Goal: Obtain resource: Download file/media

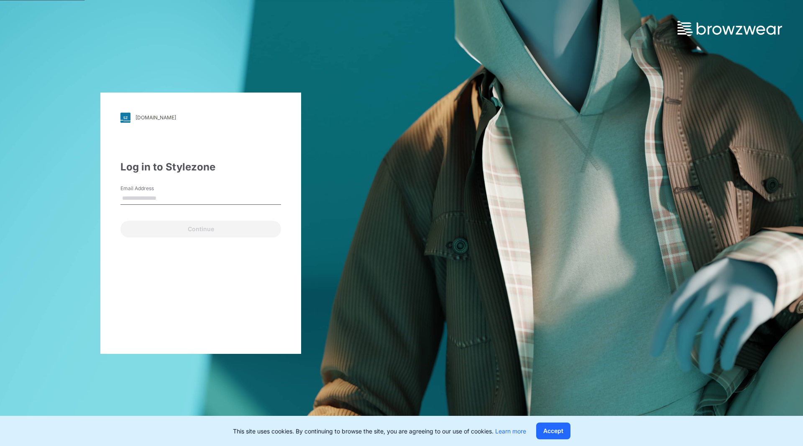
type input "**********"
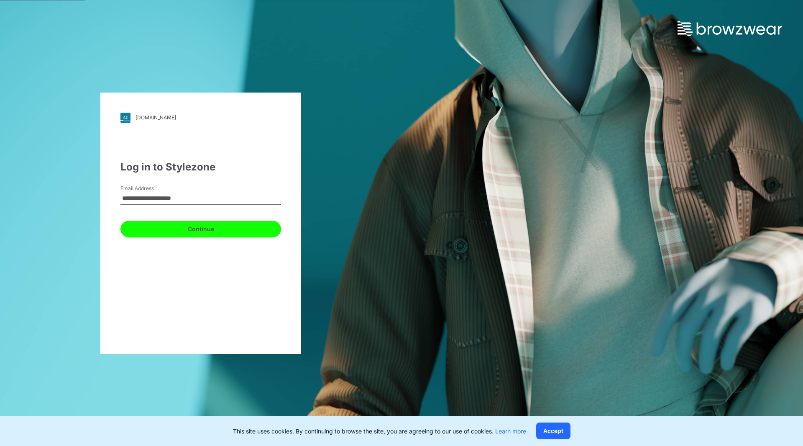
click at [191, 227] on button "Continue" at bounding box center [201, 228] width 161 height 17
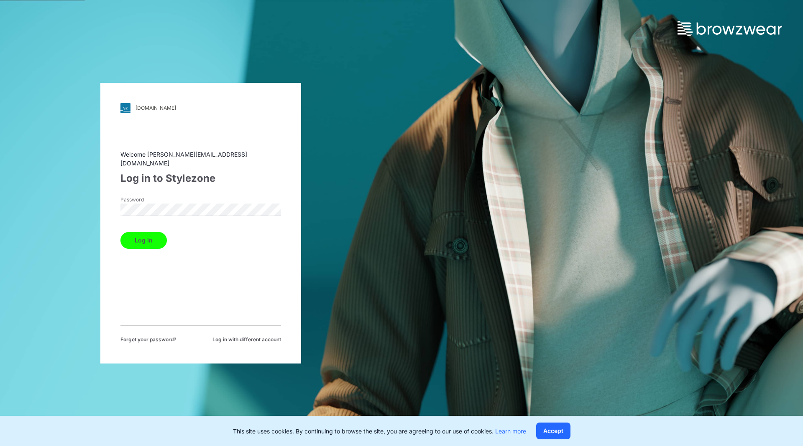
click at [145, 236] on button "Log in" at bounding box center [144, 240] width 46 height 17
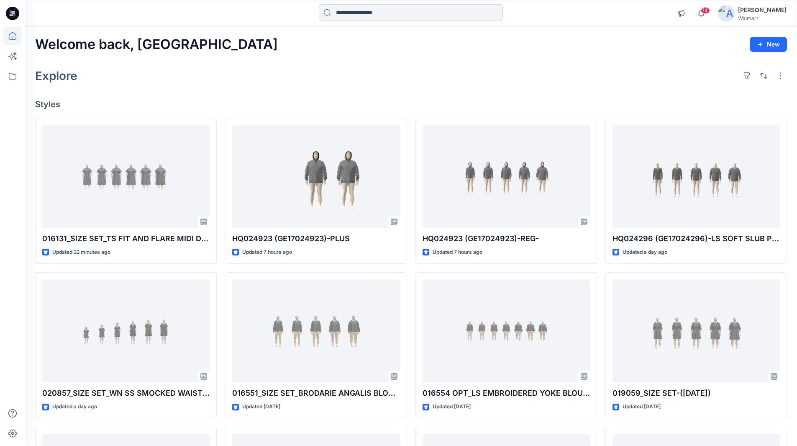
click at [402, 11] on input at bounding box center [411, 12] width 184 height 17
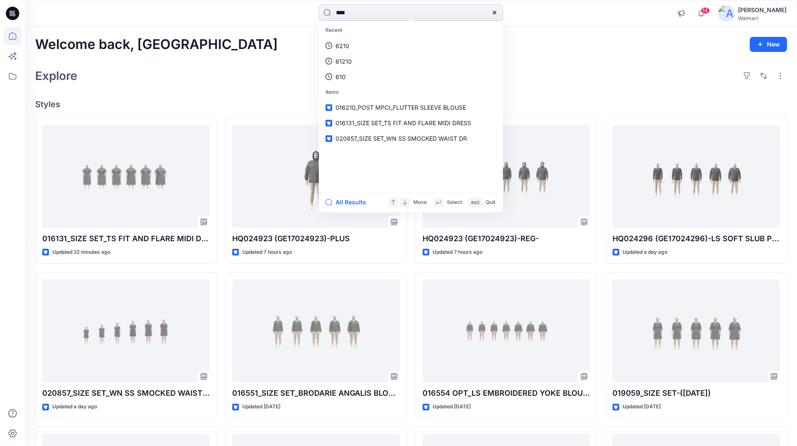
type input "****"
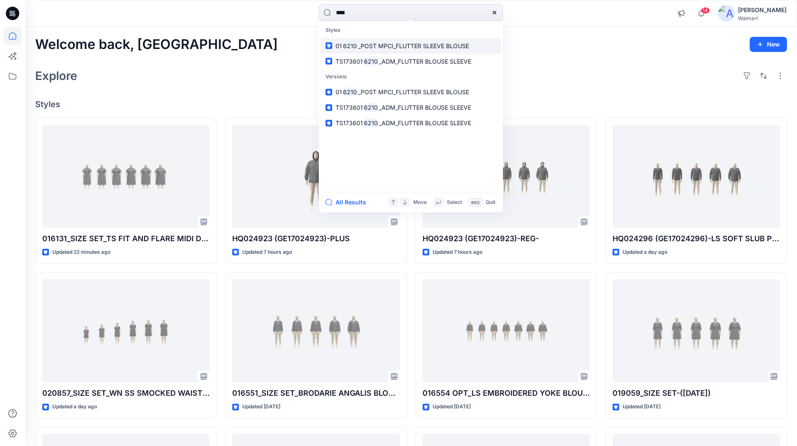
click at [392, 42] on span "_POST MPCI_FLUTTER SLEEVE BLOUSE" at bounding box center [413, 45] width 111 height 7
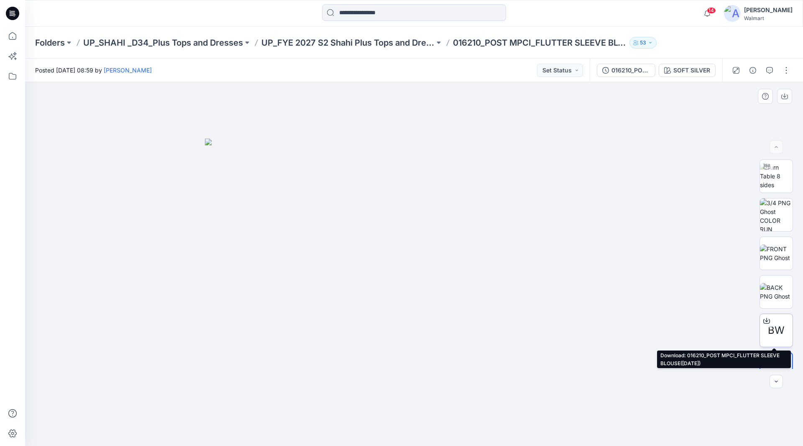
click at [772, 323] on span "BW" at bounding box center [776, 330] width 17 height 15
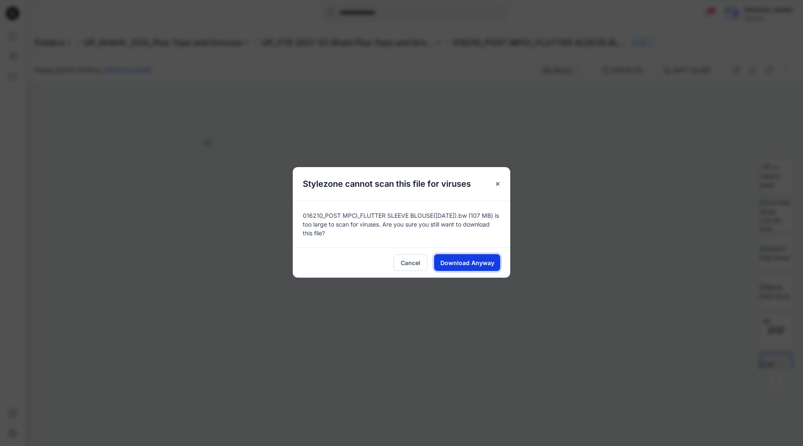
click at [486, 262] on span "Download Anyway" at bounding box center [468, 262] width 54 height 9
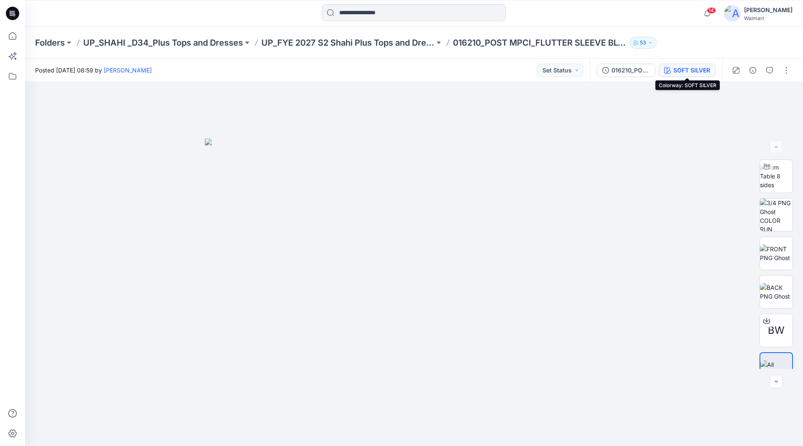
click at [704, 70] on div "SOFT SILVER" at bounding box center [692, 70] width 37 height 9
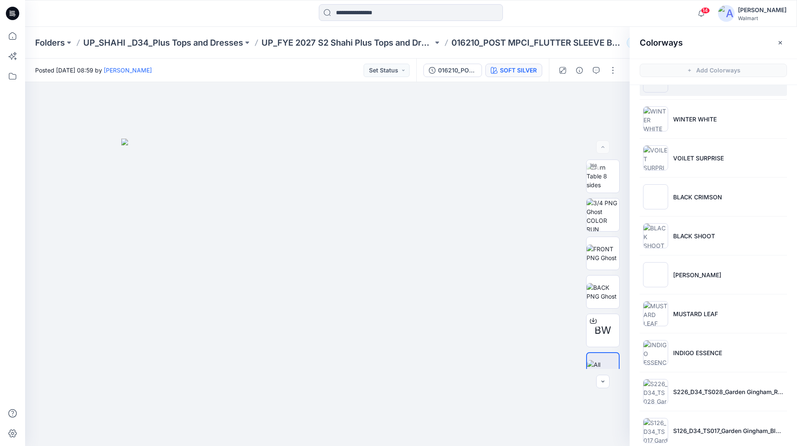
scroll to position [42, 0]
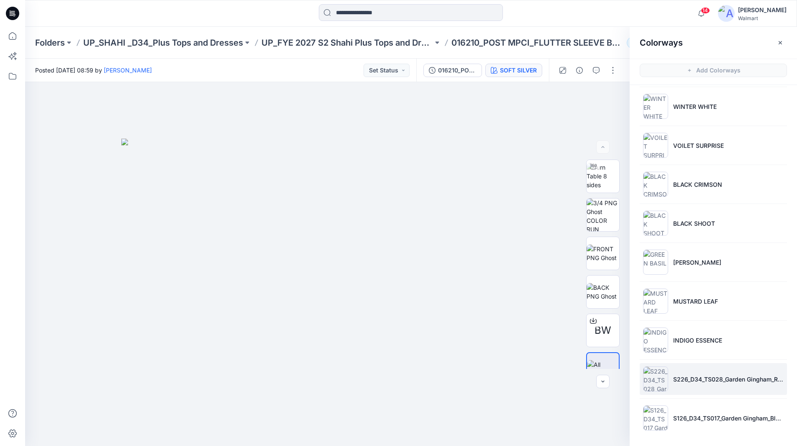
click at [656, 376] on img at bounding box center [655, 378] width 25 height 25
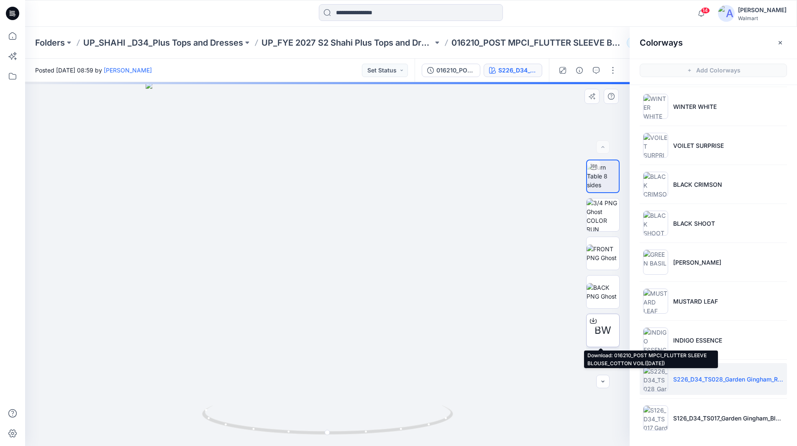
click at [597, 323] on div at bounding box center [593, 320] width 13 height 13
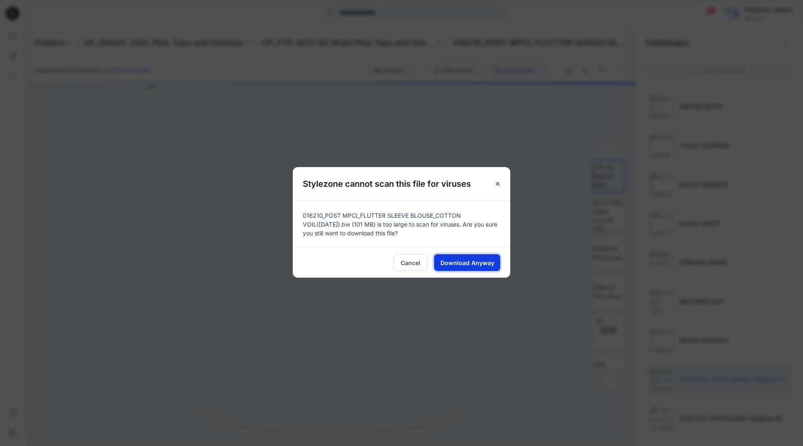
click at [469, 263] on span "Download Anyway" at bounding box center [468, 262] width 54 height 9
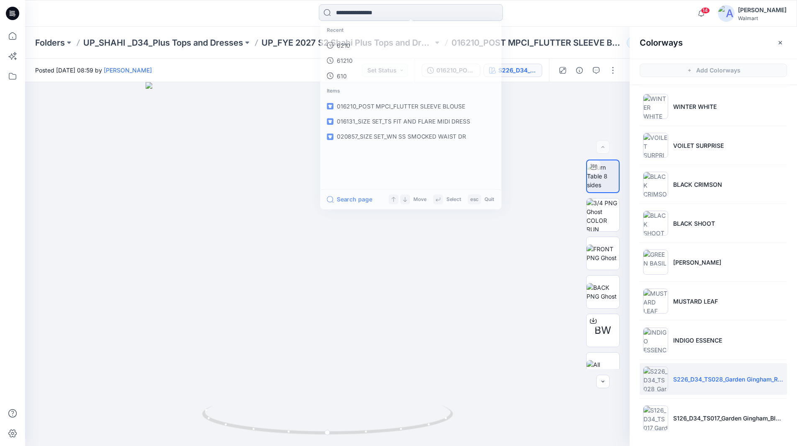
click at [385, 11] on input at bounding box center [411, 12] width 184 height 17
type input "*******"
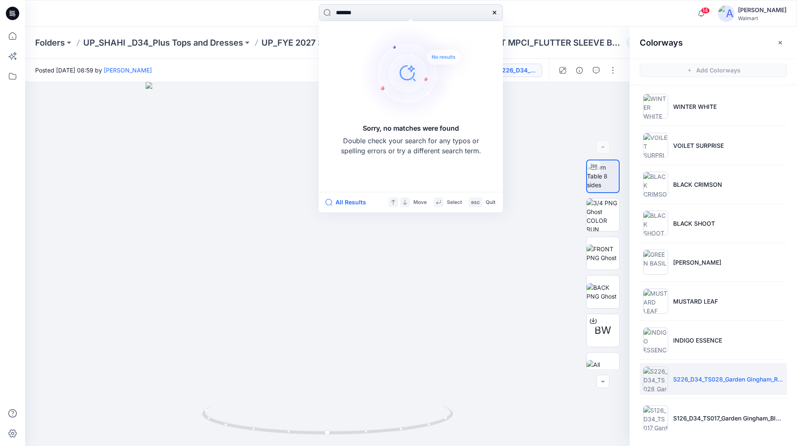
click at [494, 11] on icon at bounding box center [494, 12] width 7 height 7
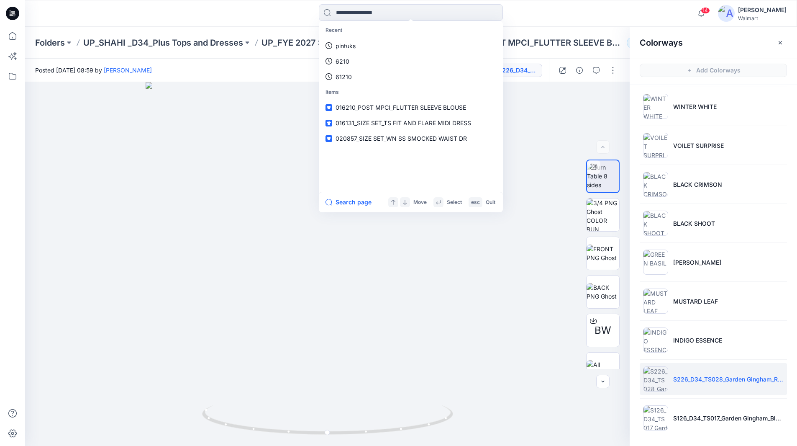
click at [14, 16] on icon at bounding box center [14, 16] width 2 height 0
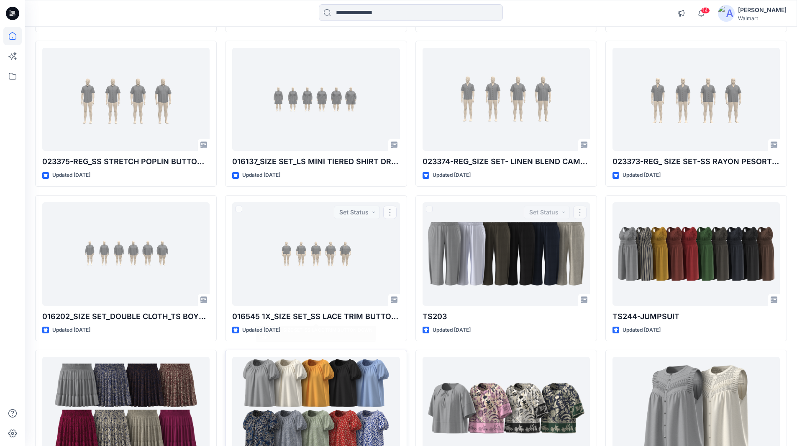
scroll to position [1094, 0]
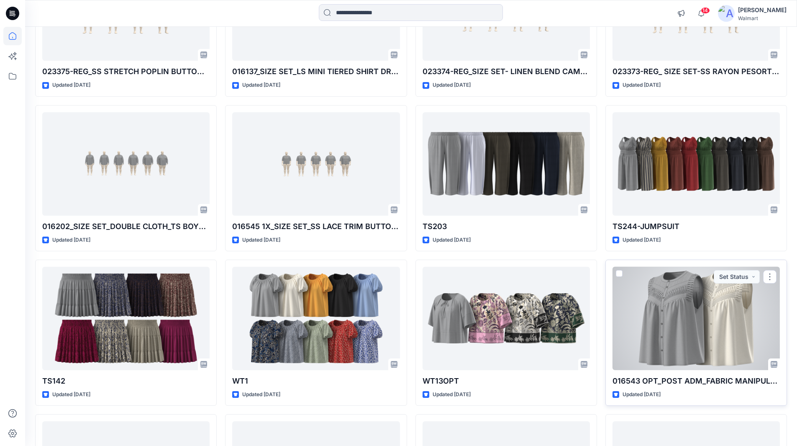
click at [677, 299] on div at bounding box center [696, 318] width 167 height 103
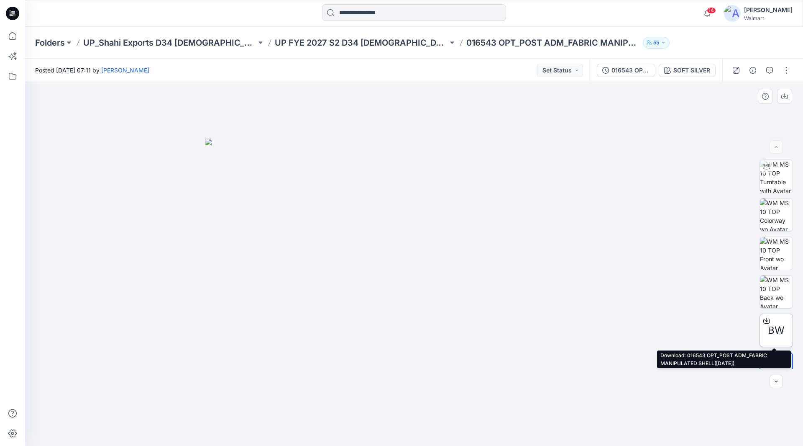
click at [771, 325] on div at bounding box center [766, 320] width 13 height 13
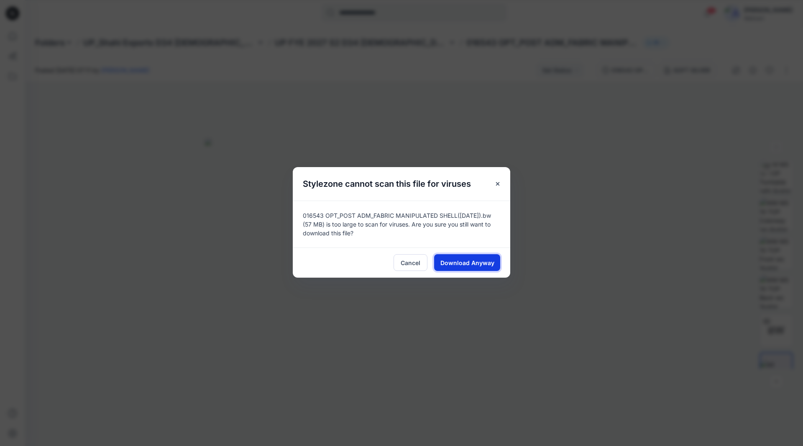
click at [479, 261] on span "Download Anyway" at bounding box center [468, 262] width 54 height 9
